Goal: Task Accomplishment & Management: Manage account settings

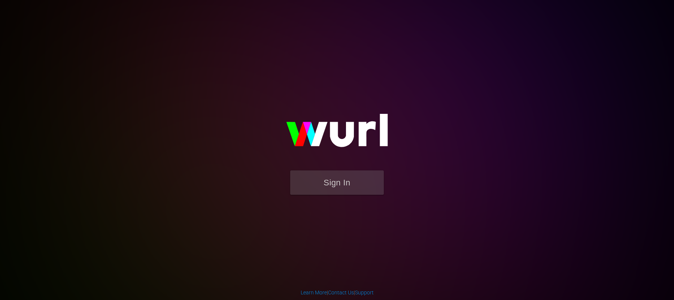
click at [103, 169] on body "Sign In Learn More | Contact Us | Support" at bounding box center [337, 150] width 674 height 300
click at [305, 185] on button "Sign In" at bounding box center [337, 182] width 94 height 24
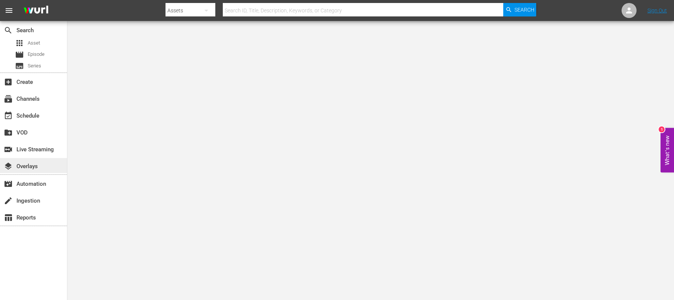
click at [34, 169] on div "layers Overlays" at bounding box center [21, 165] width 42 height 7
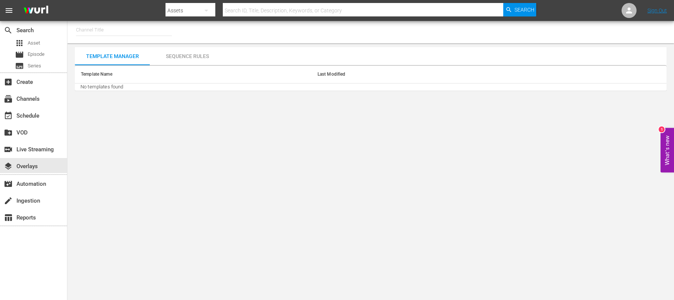
click at [109, 30] on input "text" at bounding box center [124, 30] width 96 height 18
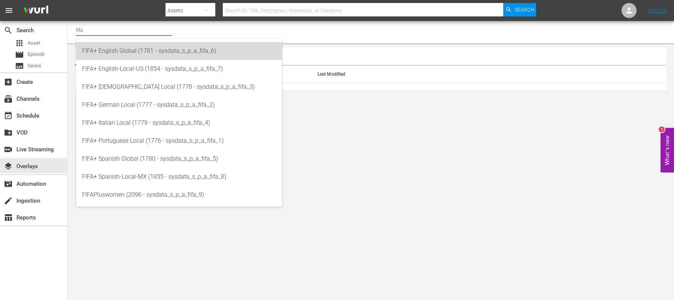
click at [109, 52] on div "FIFA+ English Global (1781 - sysdata_s_p_a_fifa_6)" at bounding box center [179, 51] width 194 height 18
type input "FIFA+ English Global (1781 - sysdata_s_p_a_fifa_6)"
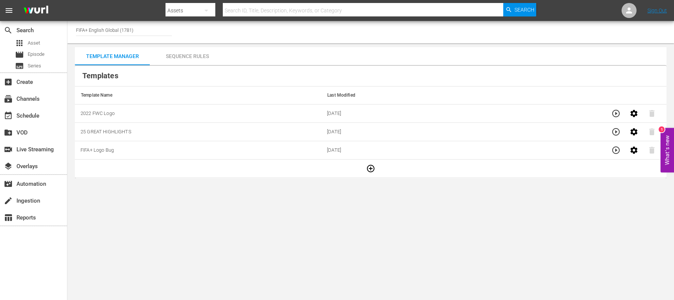
click at [130, 114] on td "2022 FWC Logo" at bounding box center [198, 114] width 247 height 18
click at [184, 57] on div "Sequence Rules" at bounding box center [187, 56] width 75 height 18
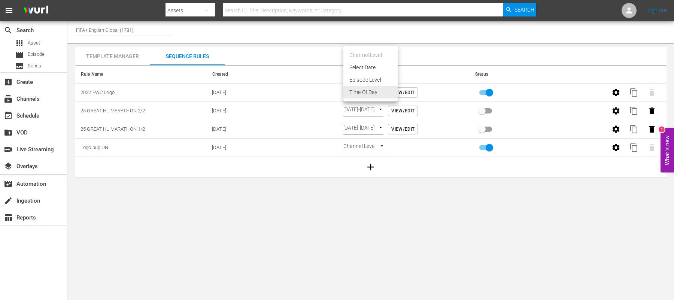
click at [395, 89] on body "menu Search By Assets Search ID, Title, Description, Keywords, or Category Sear…" at bounding box center [337, 150] width 674 height 300
click at [363, 91] on li "Time Of Day" at bounding box center [371, 92] width 54 height 12
click at [363, 91] on body "menu Search By Assets Search ID, Title, Description, Keywords, or Category Sear…" at bounding box center [337, 150] width 674 height 300
click at [366, 65] on li "Select Date" at bounding box center [371, 67] width 54 height 12
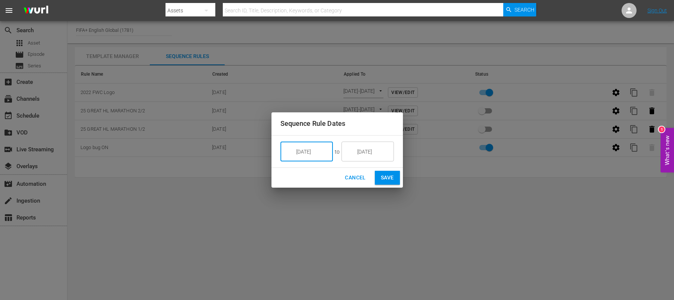
click at [318, 155] on input "9/17/25" at bounding box center [312, 152] width 42 height 20
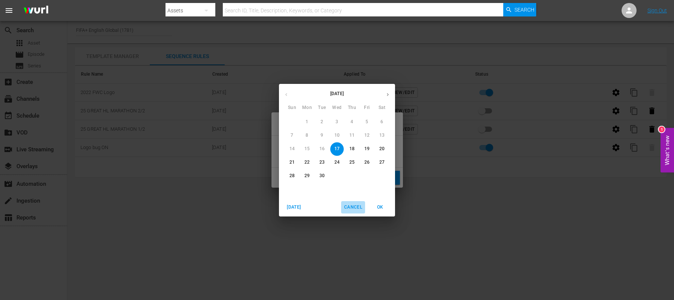
click at [352, 202] on button "Cancel" at bounding box center [353, 207] width 24 height 12
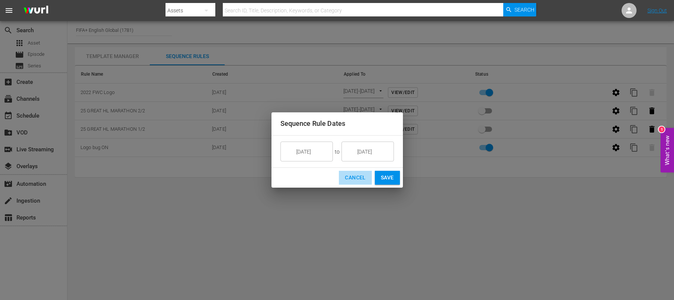
click at [357, 178] on span "Cancel" at bounding box center [355, 177] width 21 height 9
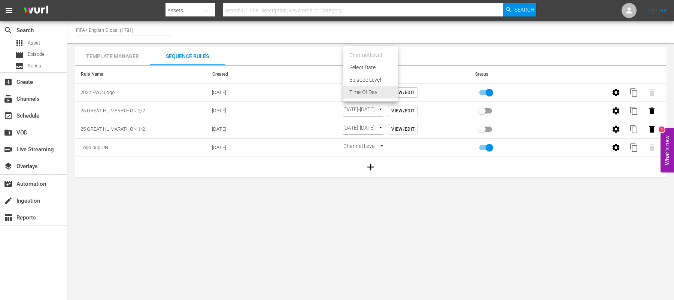
click at [392, 89] on body "menu Search By Assets Search ID, Title, Description, Keywords, or Category Sear…" at bounding box center [337, 150] width 674 height 300
click at [378, 91] on li "Time Of Day" at bounding box center [371, 92] width 54 height 12
click at [408, 90] on span "View/Edit" at bounding box center [403, 93] width 23 height 8
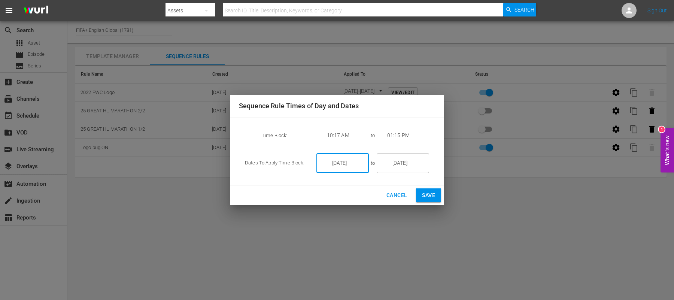
click at [357, 159] on input "9/05/25" at bounding box center [348, 163] width 42 height 20
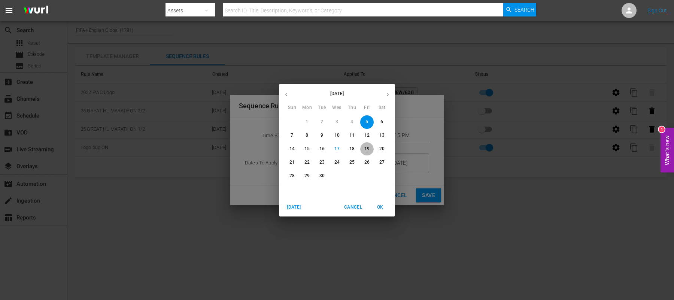
click at [369, 149] on p "19" at bounding box center [367, 149] width 5 height 6
type input "9/19/25"
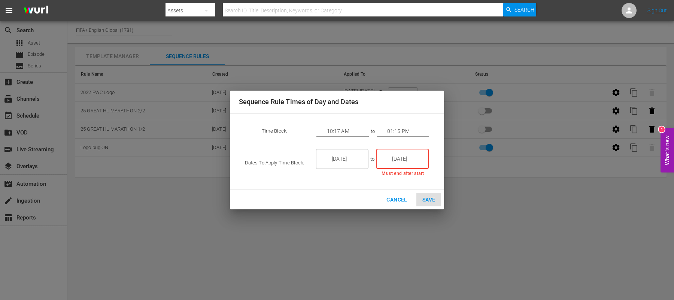
click at [404, 155] on input "9/05/25" at bounding box center [408, 159] width 42 height 20
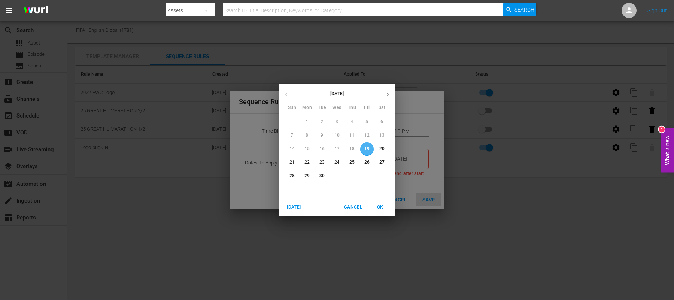
click at [368, 149] on p "19" at bounding box center [367, 149] width 5 height 6
type input "9/19/25"
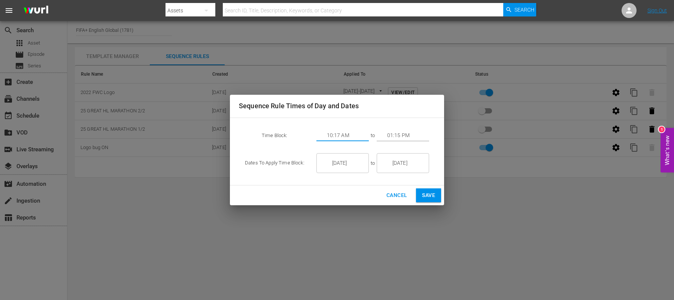
click at [347, 134] on input "10:17 AM" at bounding box center [348, 135] width 42 height 11
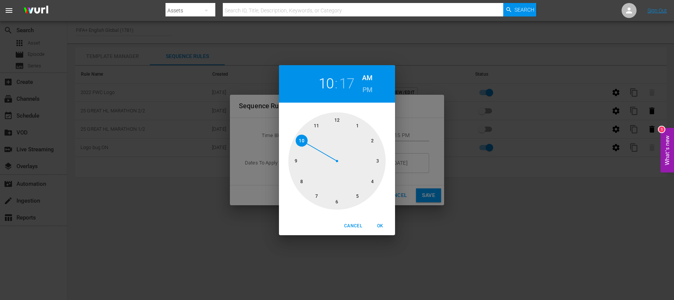
click at [355, 194] on div at bounding box center [337, 160] width 97 height 97
click at [298, 163] on div at bounding box center [337, 160] width 97 height 97
click at [299, 165] on div at bounding box center [337, 160] width 97 height 97
click at [371, 90] on h6 "PM" at bounding box center [368, 90] width 10 height 12
click at [381, 229] on span "OK" at bounding box center [380, 226] width 18 height 8
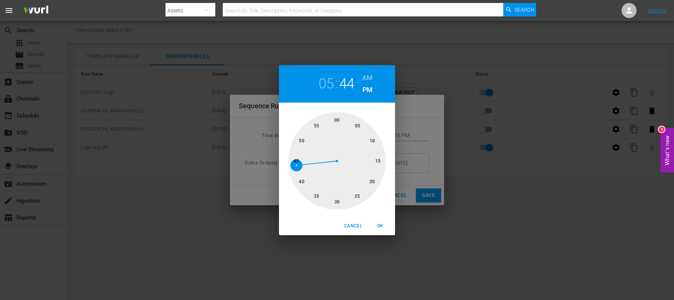
type input "05:44 PM"
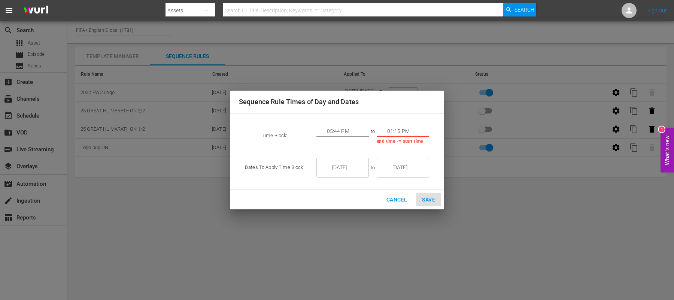
click at [124, 246] on div "Sequence Rule Times of Day and Dates Time Block: 05:44 PM to 01:15 PM end time …" at bounding box center [337, 150] width 674 height 300
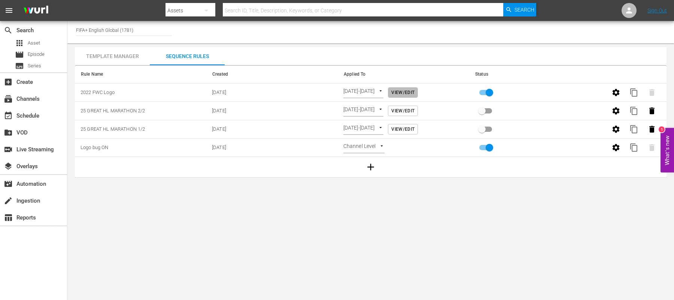
click at [409, 95] on span "View/Edit" at bounding box center [403, 93] width 23 height 8
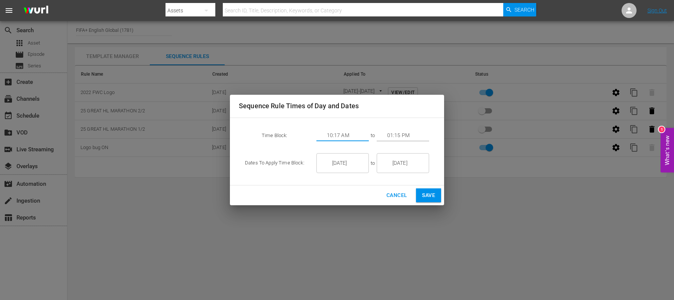
click at [347, 138] on input "10:17 AM" at bounding box center [348, 135] width 42 height 11
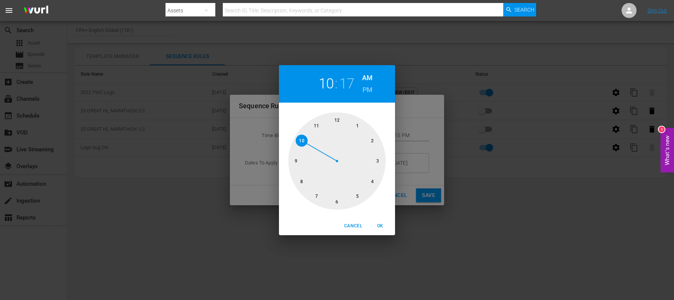
click at [357, 196] on div at bounding box center [337, 160] width 97 height 97
click at [296, 164] on div at bounding box center [337, 160] width 97 height 97
click at [363, 90] on h6 "PM" at bounding box center [368, 90] width 10 height 12
click at [381, 226] on span "OK" at bounding box center [380, 226] width 18 height 8
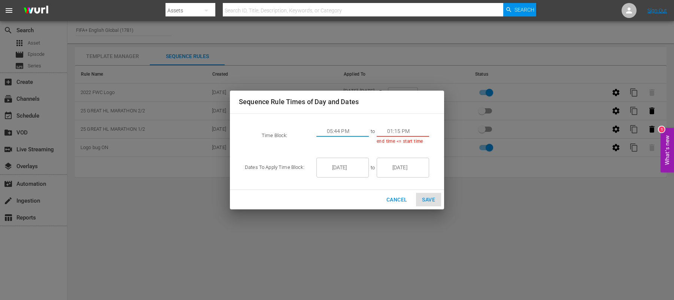
type input "05:44 PM"
click at [393, 135] on input "01:15 PM" at bounding box center [408, 131] width 42 height 11
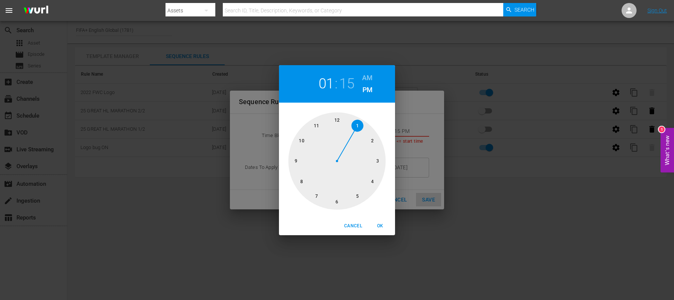
click at [303, 180] on div at bounding box center [337, 160] width 97 height 97
click at [299, 172] on div at bounding box center [337, 160] width 97 height 97
click at [380, 226] on span "OK" at bounding box center [380, 226] width 18 height 8
type input "08:42 PM"
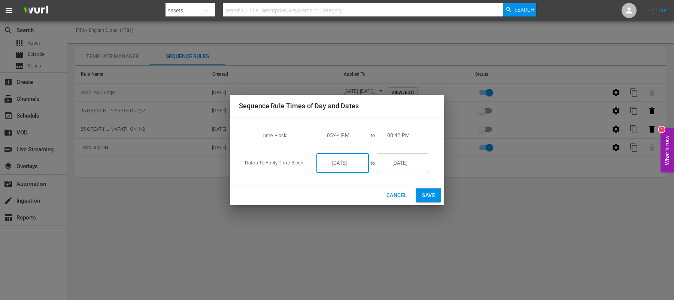
click at [347, 163] on input "9/05/25" at bounding box center [348, 163] width 42 height 20
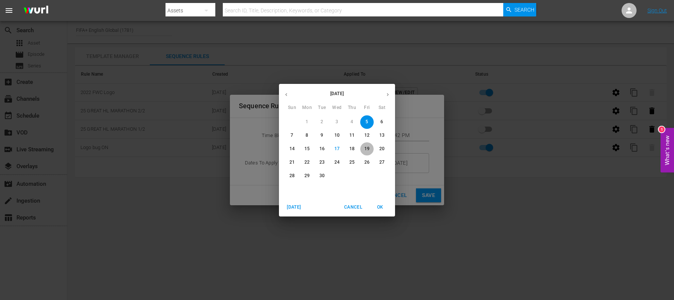
click at [366, 143] on button "19" at bounding box center [366, 148] width 13 height 13
type input "9/19/25"
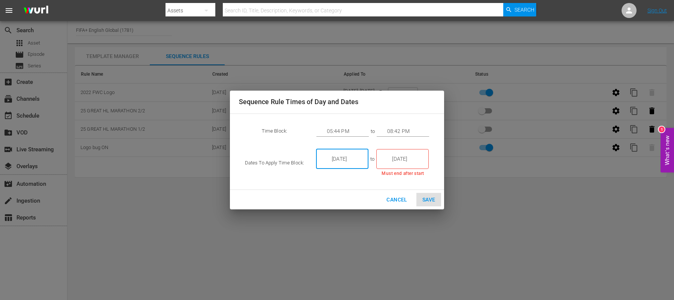
click at [404, 162] on input "9/05/25" at bounding box center [408, 159] width 42 height 20
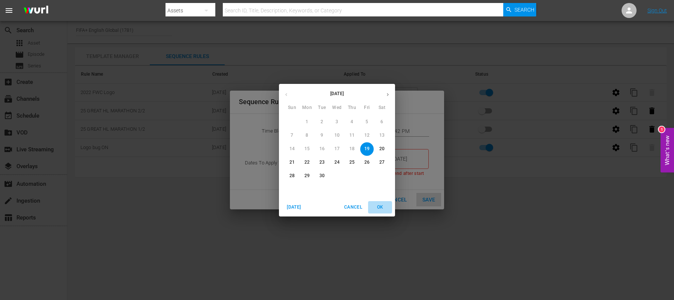
click at [377, 206] on span "OK" at bounding box center [380, 207] width 18 height 8
type input "9/19/25"
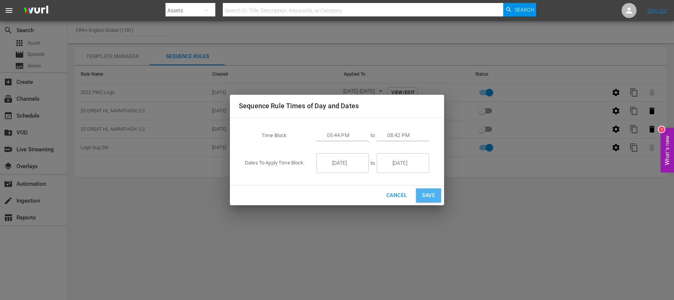
click at [432, 194] on span "Save" at bounding box center [428, 195] width 13 height 9
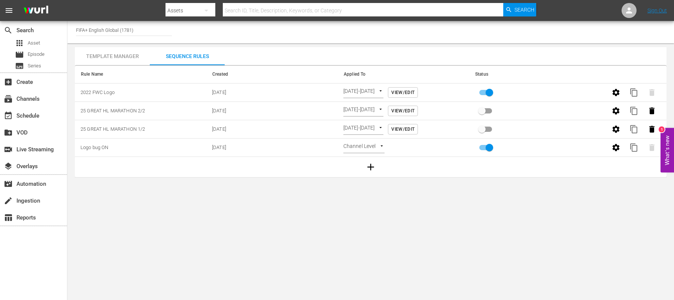
click at [332, 293] on body "menu Search By Assets Search ID, Title, Description, Keywords, or Category Sear…" at bounding box center [337, 150] width 674 height 300
click at [415, 94] on span "View/Edit" at bounding box center [403, 93] width 23 height 8
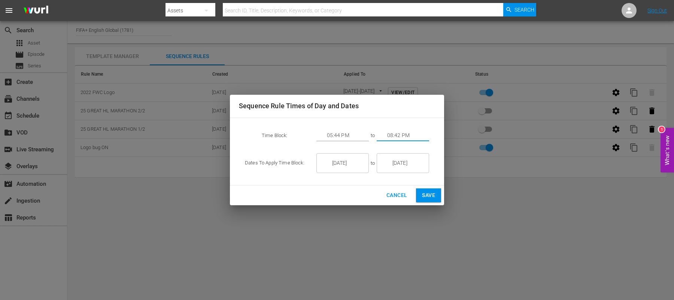
click at [398, 136] on input "08:42 PM" at bounding box center [408, 135] width 42 height 11
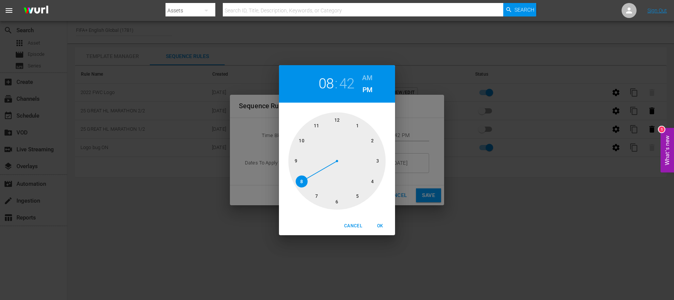
click at [301, 180] on div at bounding box center [337, 160] width 97 height 97
click at [380, 225] on span "OK" at bounding box center [380, 226] width 18 height 8
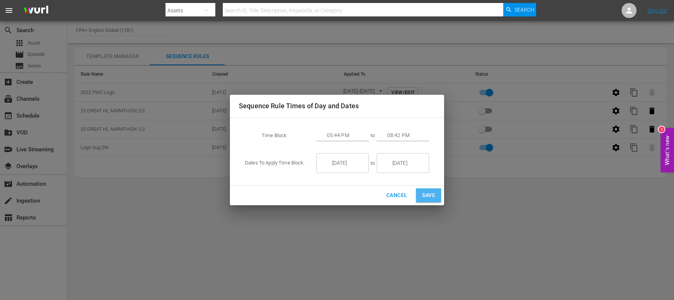
click at [428, 195] on span "Save" at bounding box center [428, 195] width 13 height 9
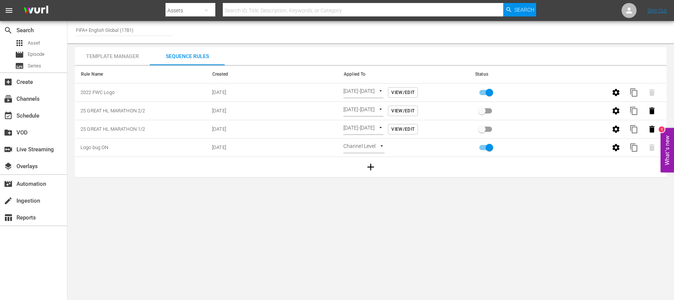
click at [127, 196] on body "menu Search By Assets Search ID, Title, Description, Keywords, or Category Sear…" at bounding box center [337, 150] width 674 height 300
click at [127, 29] on input "FIFA+ English Global (1781)" at bounding box center [124, 30] width 96 height 18
drag, startPoint x: 137, startPoint y: 30, endPoint x: 89, endPoint y: 35, distance: 47.8
click at [89, 35] on div "Channel Title FIFA+ English Global (1781)" at bounding box center [124, 30] width 96 height 18
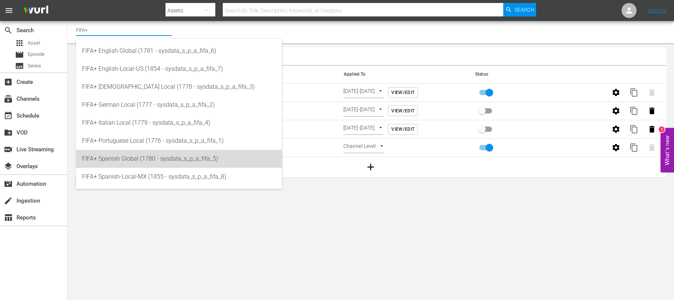
click at [147, 152] on div "FIFA+ Spanish Global (1780 - sysdata_s_p_a_fifa_5)" at bounding box center [179, 159] width 194 height 18
type input "FIFA+ Spanish Global (1780 - sysdata_s_p_a_fifa_5)"
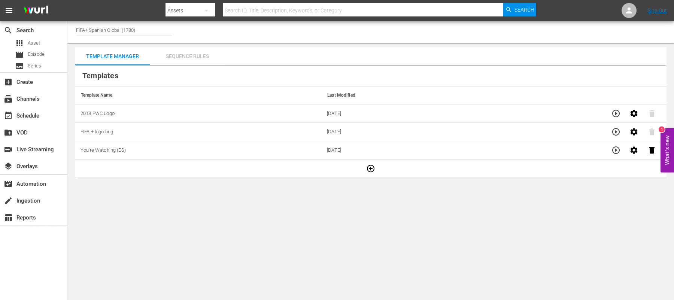
click at [201, 54] on div "Sequence Rules" at bounding box center [187, 56] width 75 height 18
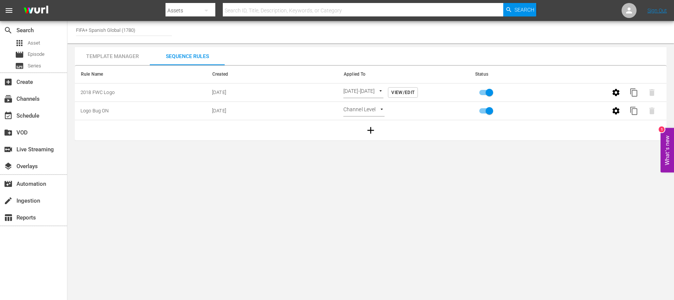
click at [127, 215] on body "menu Search By Assets Search ID, Title, Description, Keywords, or Category Sear…" at bounding box center [337, 150] width 674 height 300
click at [489, 91] on input "primary checkbox" at bounding box center [489, 94] width 43 height 14
checkbox input "false"
click at [414, 91] on span "View/Edit" at bounding box center [403, 93] width 23 height 8
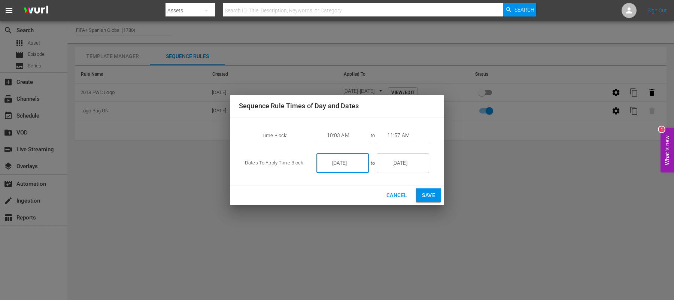
click at [350, 161] on input "9/05/25" at bounding box center [348, 163] width 42 height 20
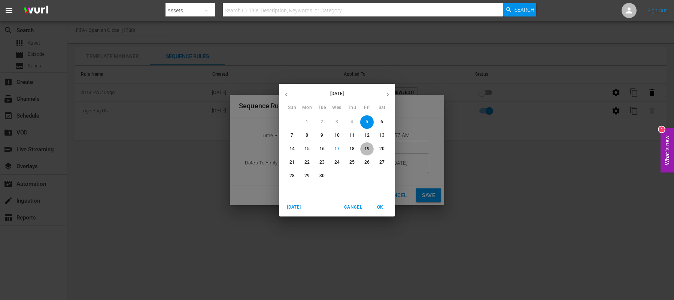
click at [367, 150] on p "19" at bounding box center [367, 149] width 5 height 6
type input "9/19/25"
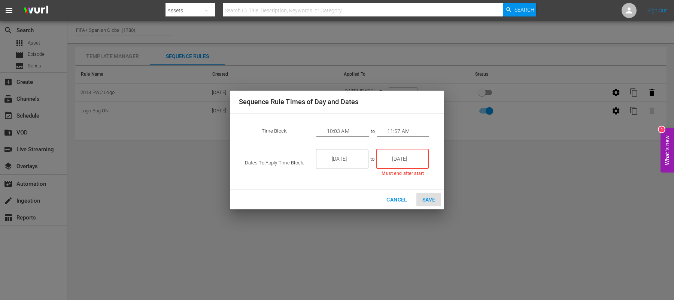
click at [413, 158] on input "9/05/25" at bounding box center [408, 159] width 42 height 20
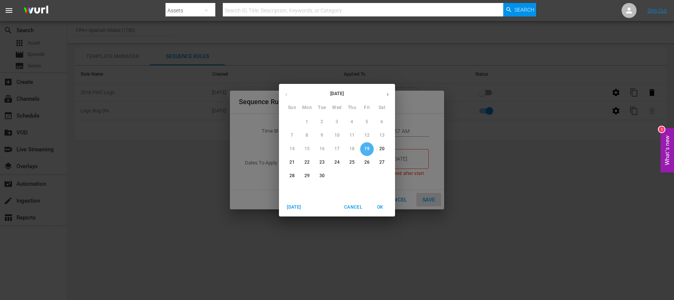
click at [365, 151] on p "19" at bounding box center [367, 149] width 5 height 6
type input "9/19/25"
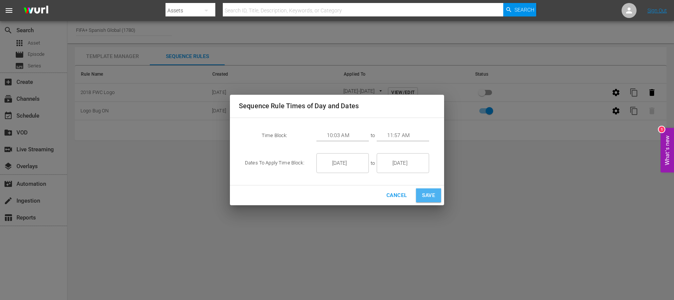
click at [423, 195] on span "Save" at bounding box center [428, 195] width 13 height 9
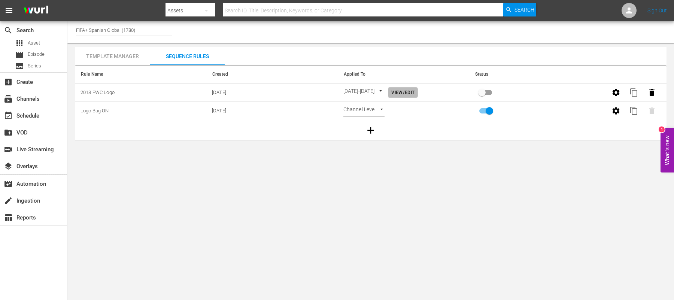
click at [413, 93] on span "View/Edit" at bounding box center [403, 93] width 23 height 8
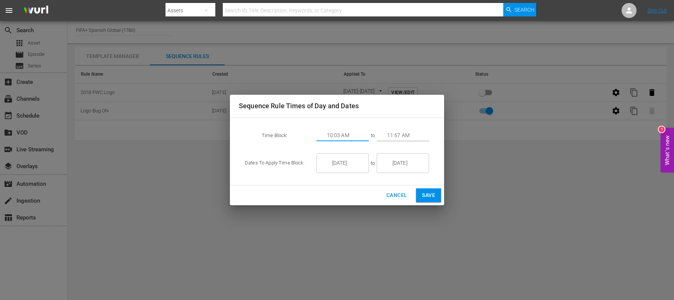
click at [346, 138] on input "10:03 AM" at bounding box center [348, 135] width 42 height 11
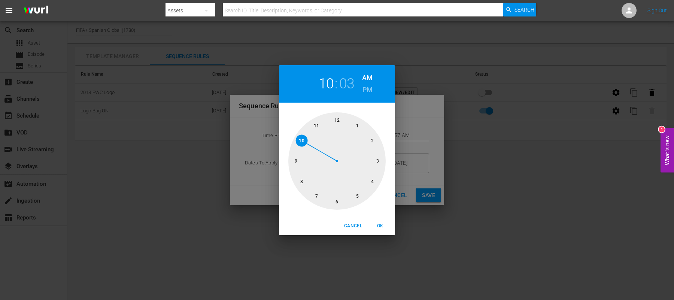
click at [359, 195] on div at bounding box center [337, 160] width 97 height 97
click at [312, 192] on div at bounding box center [337, 160] width 97 height 97
click at [310, 191] on div at bounding box center [337, 160] width 97 height 97
click at [365, 88] on h6 "PM" at bounding box center [368, 90] width 10 height 12
click at [380, 226] on span "OK" at bounding box center [380, 226] width 18 height 8
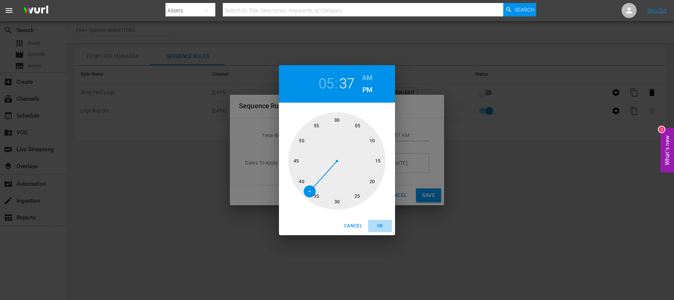
type input "05:37 PM"
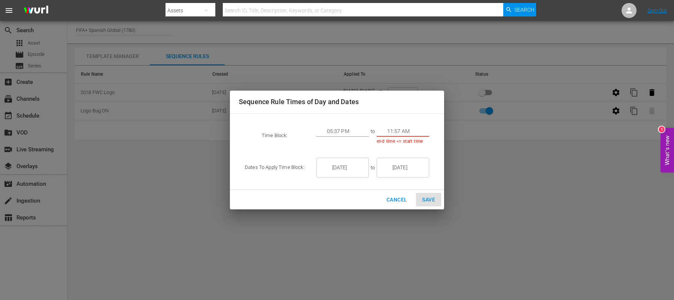
click at [399, 130] on input "11:57 AM" at bounding box center [408, 131] width 42 height 11
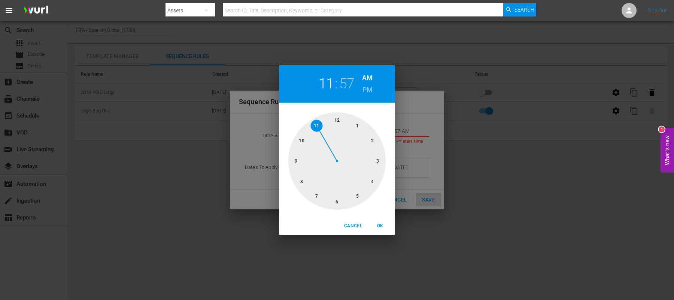
click at [318, 195] on div at bounding box center [337, 160] width 97 height 97
click at [316, 196] on div at bounding box center [337, 160] width 97 height 97
click at [363, 88] on h6 "PM" at bounding box center [368, 90] width 10 height 12
click at [382, 224] on span "OK" at bounding box center [380, 226] width 18 height 8
type input "07:35 PM"
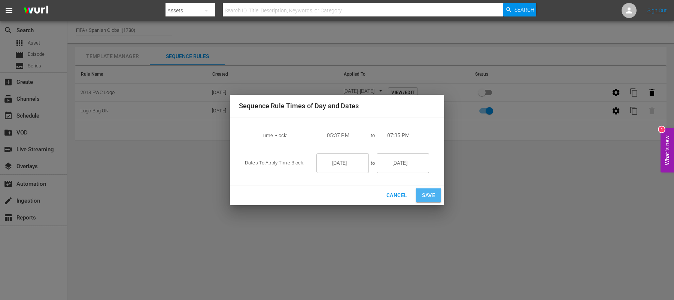
click at [427, 193] on span "Save" at bounding box center [428, 195] width 13 height 9
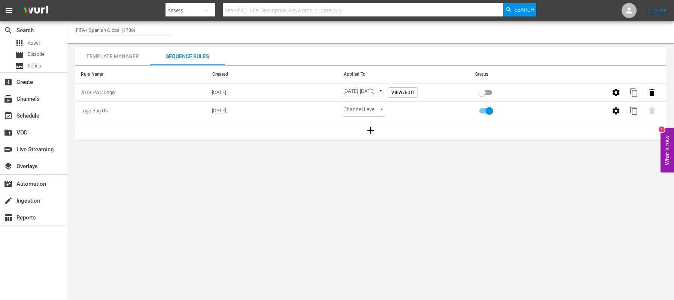
click at [561, 67] on th "Status" at bounding box center [535, 75] width 132 height 18
click at [387, 93] on body "menu Search By Assets Search ID, Title, Description, Keywords, or Category Sear…" at bounding box center [337, 150] width 674 height 300
click at [416, 88] on div at bounding box center [337, 150] width 674 height 300
click at [415, 89] on span "View/Edit" at bounding box center [403, 93] width 23 height 8
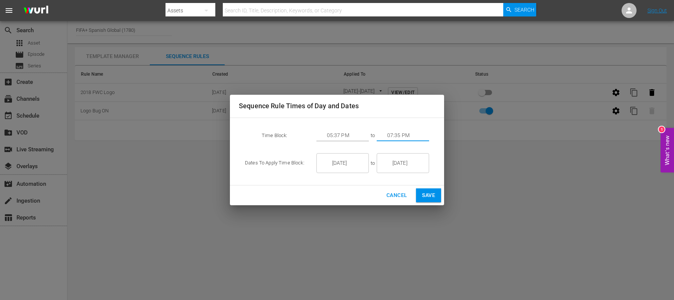
click at [401, 137] on input "07:35 PM" at bounding box center [408, 135] width 42 height 11
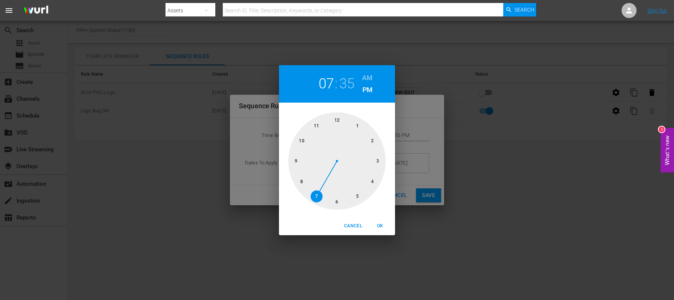
click at [317, 196] on div at bounding box center [337, 160] width 97 height 97
drag, startPoint x: 317, startPoint y: 196, endPoint x: 333, endPoint y: 202, distance: 17.7
click at [333, 202] on div at bounding box center [337, 160] width 97 height 97
click at [379, 225] on span "OK" at bounding box center [380, 226] width 18 height 8
type input "07:31 PM"
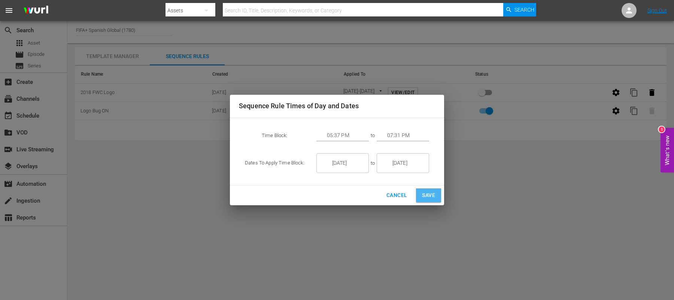
click at [428, 191] on span "Save" at bounding box center [428, 195] width 13 height 9
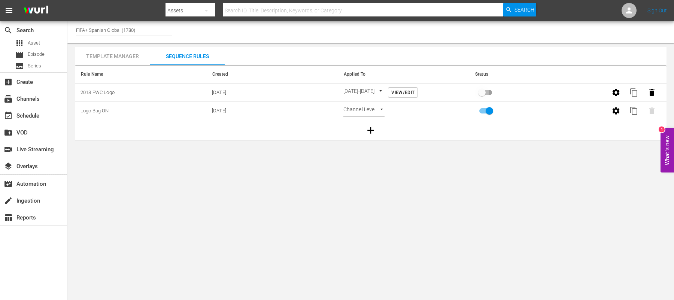
click at [483, 89] on input "primary checkbox" at bounding box center [482, 94] width 43 height 14
checkbox input "true"
